Goal: Task Accomplishment & Management: Use online tool/utility

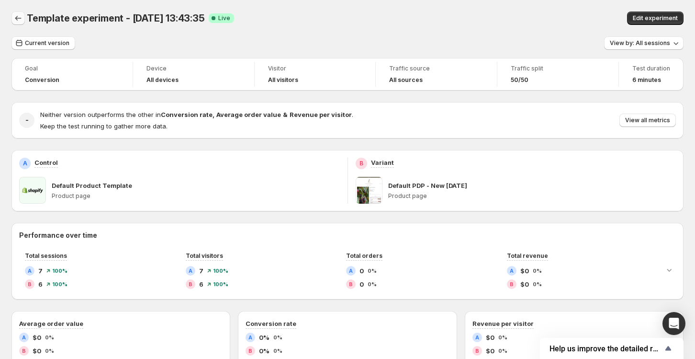
click at [17, 19] on icon "Back" at bounding box center [18, 18] width 10 height 10
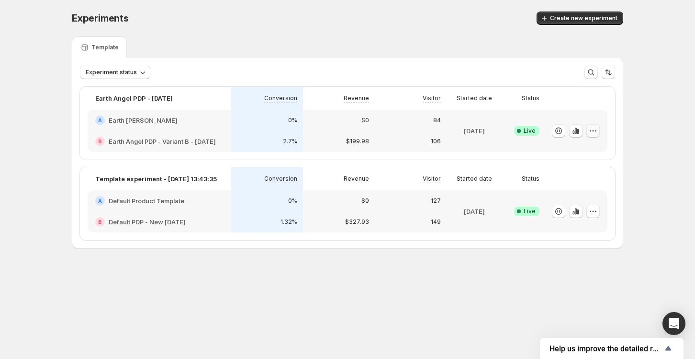
click at [590, 131] on icon "button" at bounding box center [593, 131] width 10 height 10
click at [450, 51] on div "Template" at bounding box center [347, 47] width 551 height 22
